Goal: Obtain resource: Download file/media

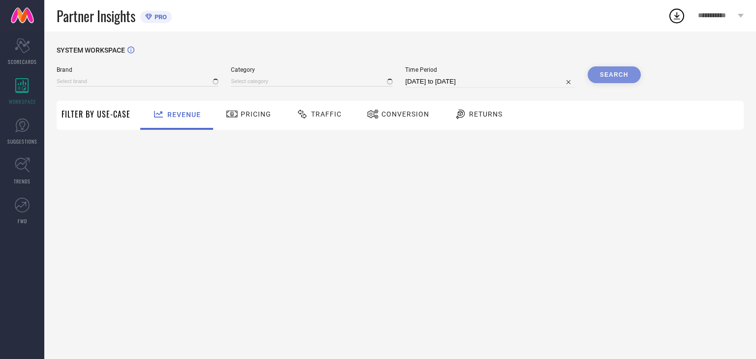
type input "SHAYE"
type input "All"
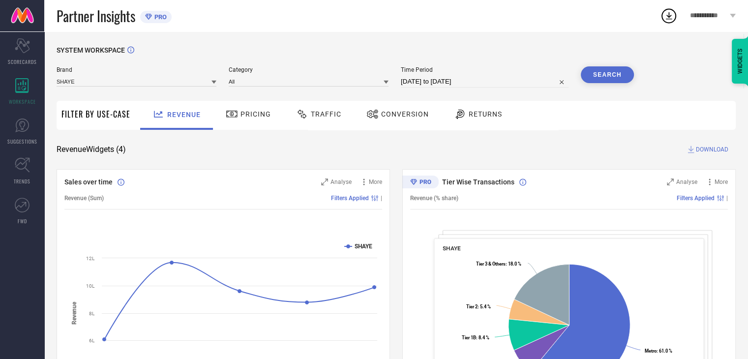
click at [487, 83] on input "[DATE] to [DATE]" at bounding box center [485, 82] width 168 height 12
select select "8"
select select "2025"
select select "9"
select select "2025"
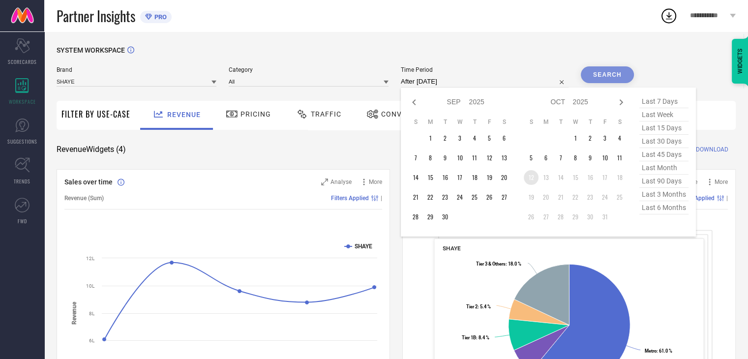
click at [534, 179] on td "12" at bounding box center [531, 177] width 15 height 15
type input "[DATE] to [DATE]"
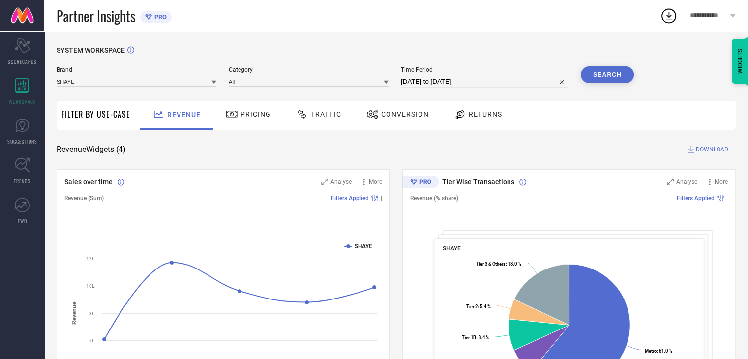
click at [610, 74] on button "Search" at bounding box center [607, 74] width 53 height 17
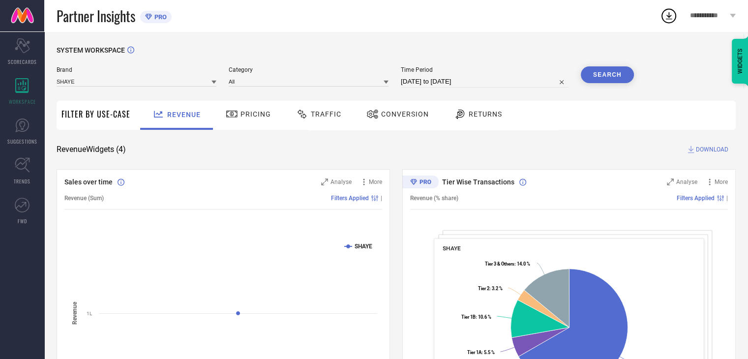
click at [414, 116] on span "Conversion" at bounding box center [405, 114] width 48 height 8
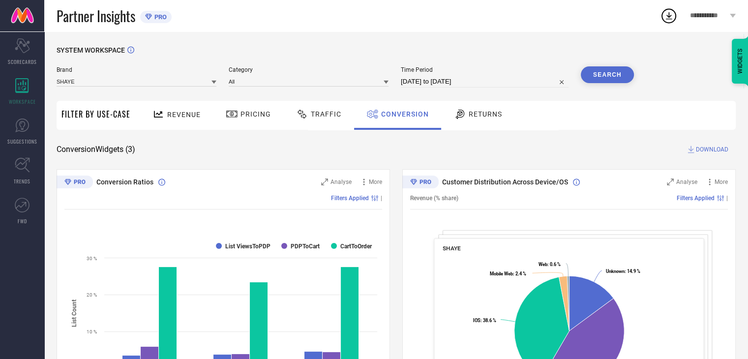
click at [706, 152] on span "DOWNLOAD" at bounding box center [712, 150] width 32 height 10
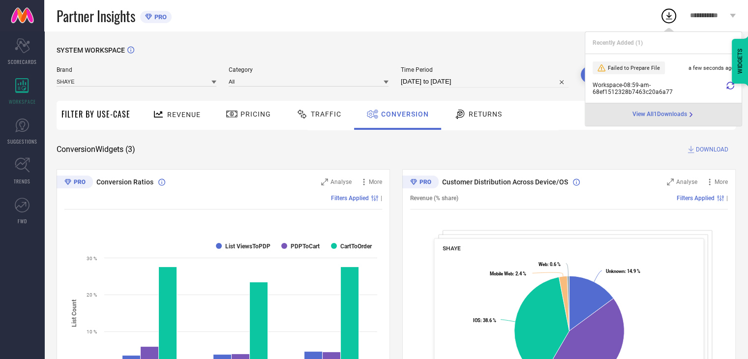
click at [669, 17] on icon at bounding box center [669, 15] width 6 height 7
click at [727, 86] on icon at bounding box center [731, 86] width 8 height 8
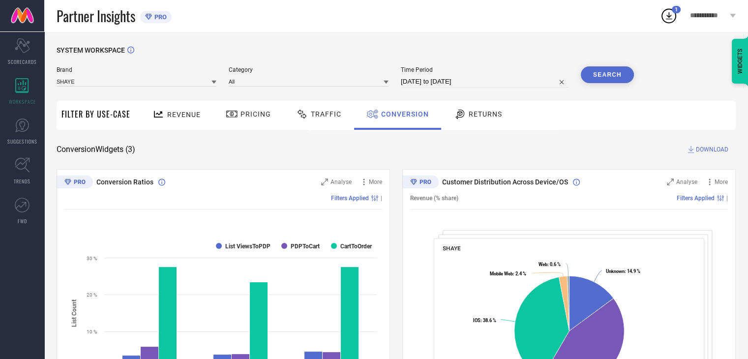
click at [669, 15] on icon at bounding box center [669, 15] width 6 height 7
click at [670, 19] on icon at bounding box center [669, 15] width 6 height 7
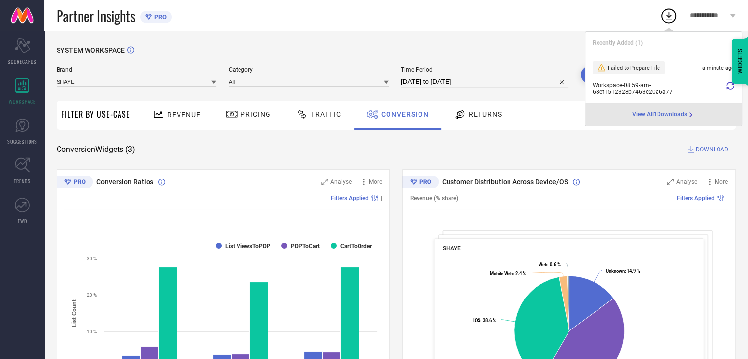
click at [717, 154] on span "DOWNLOAD" at bounding box center [712, 150] width 32 height 10
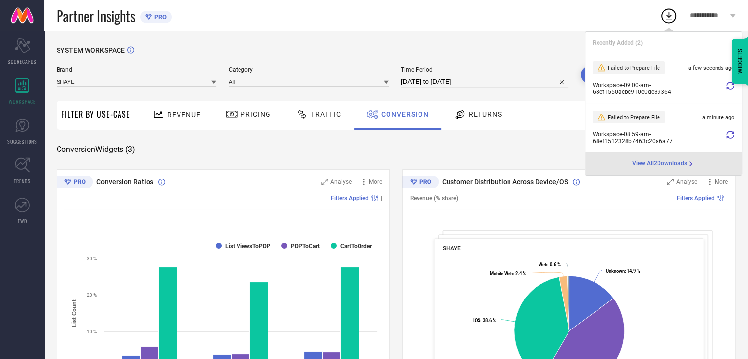
click at [730, 90] on div at bounding box center [731, 89] width 8 height 14
